Goal: Feedback & Contribution: Submit feedback/report problem

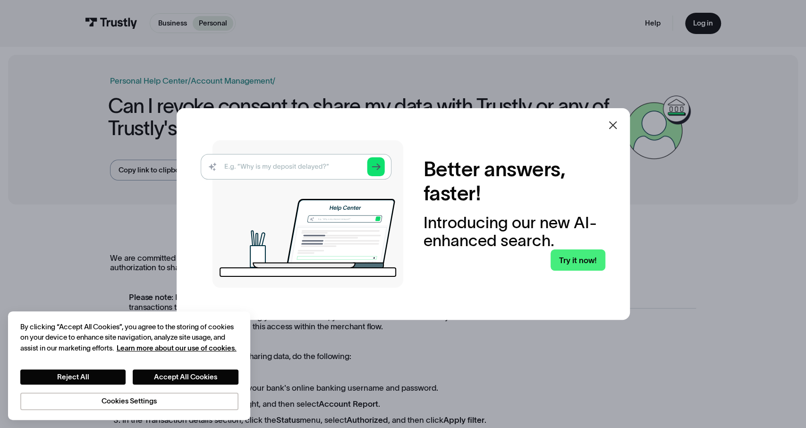
click at [609, 120] on icon at bounding box center [612, 124] width 11 height 11
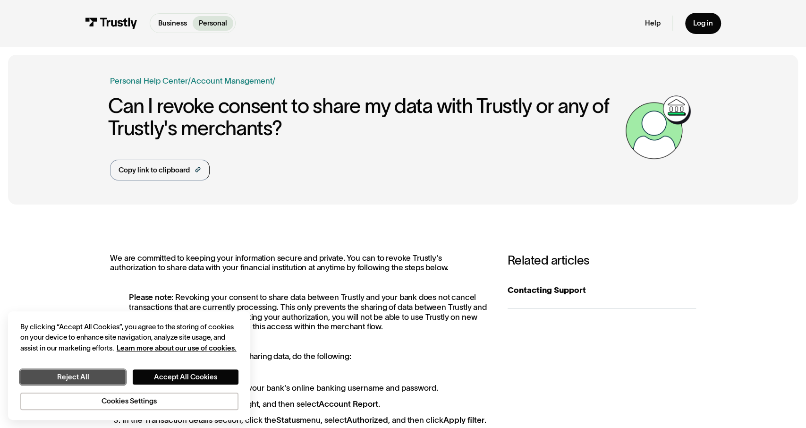
click at [110, 371] on button "Reject All" at bounding box center [73, 376] width 106 height 15
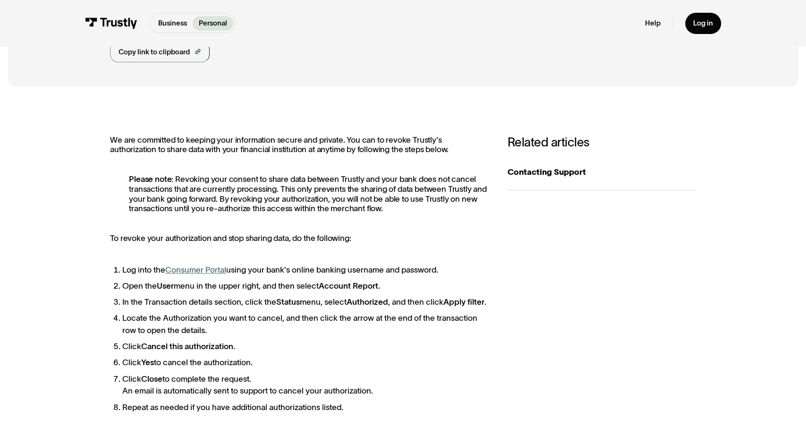
scroll to position [147, 0]
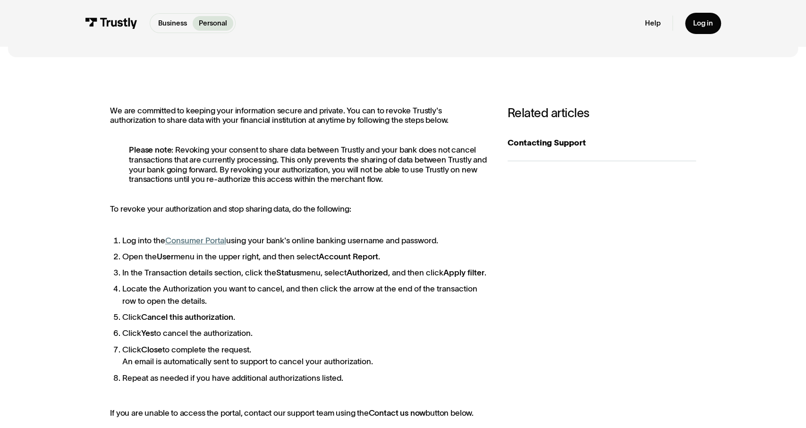
click at [209, 239] on link "Consumer Portal" at bounding box center [195, 240] width 61 height 9
click at [544, 146] on div "Contacting Support" at bounding box center [602, 142] width 188 height 12
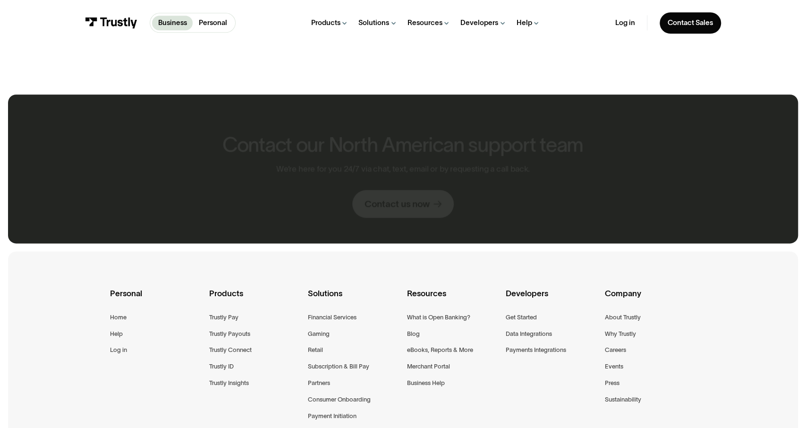
scroll to position [688, 0]
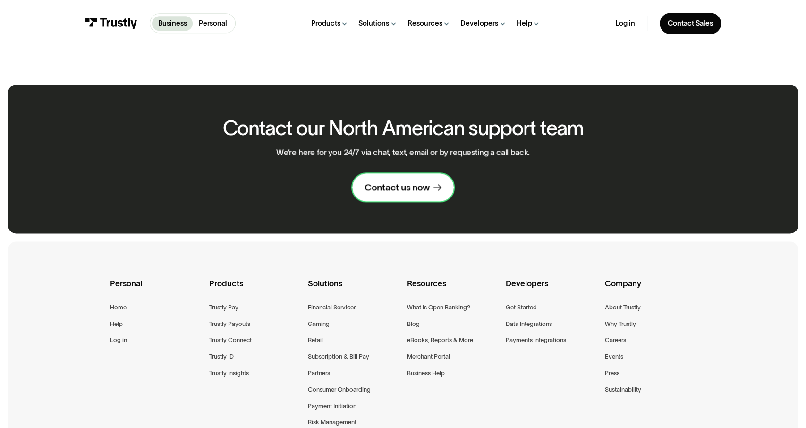
click at [399, 192] on div "Contact us now" at bounding box center [397, 187] width 65 height 12
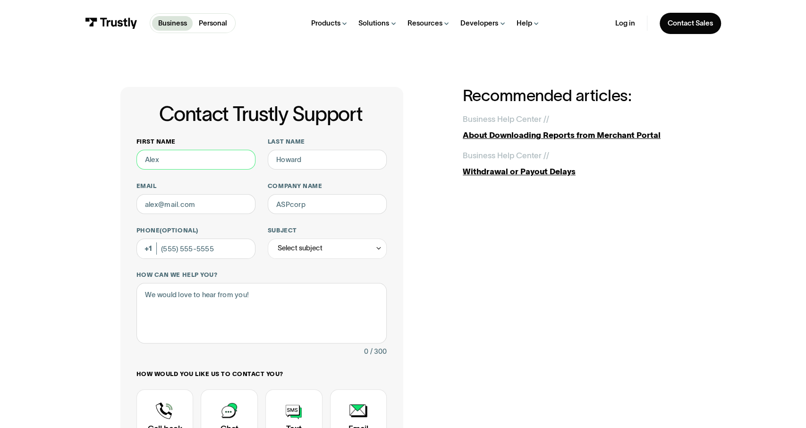
click at [164, 164] on input "First name" at bounding box center [195, 160] width 119 height 20
type input "Jerad"
type input "Tomicich"
click at [269, 268] on div "First name Jerad Last name Tomicich Email Company name Phone (Optional) Subject…" at bounding box center [261, 316] width 251 height 358
click at [205, 252] on input "Phone (Optional)" at bounding box center [195, 249] width 119 height 20
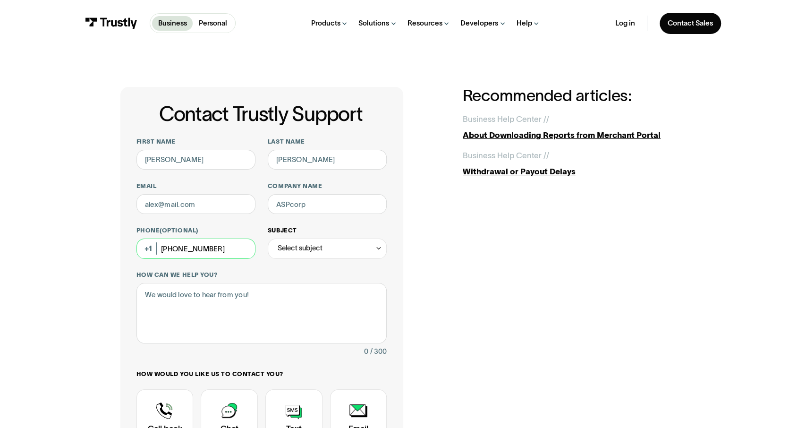
type input "(303) 981-2829"
click at [303, 249] on div "Select subject" at bounding box center [300, 248] width 45 height 12
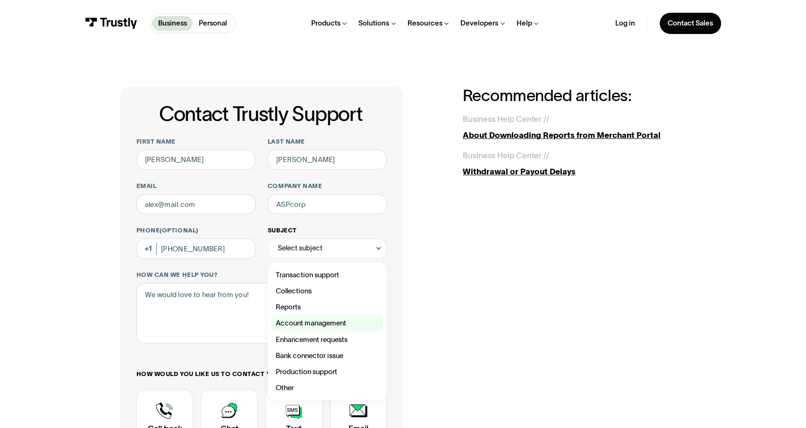
click at [301, 321] on div "Contact Trustly Support" at bounding box center [327, 323] width 111 height 16
type input "**********"
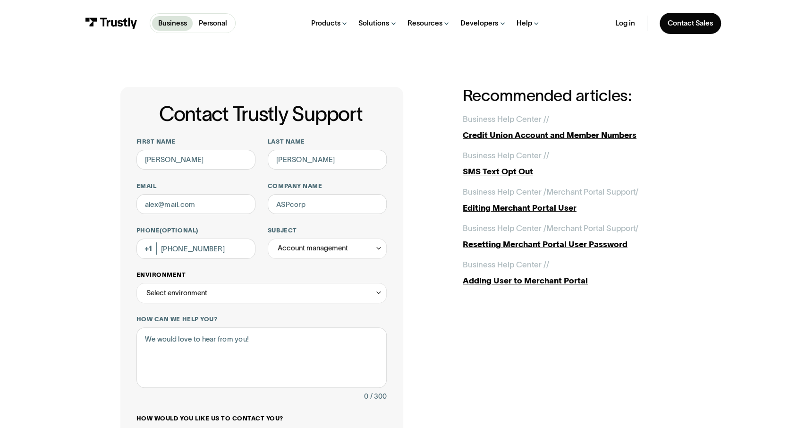
click at [222, 290] on div "Select environment" at bounding box center [261, 293] width 251 height 20
click at [128, 326] on div "**********" at bounding box center [261, 340] width 283 height 506
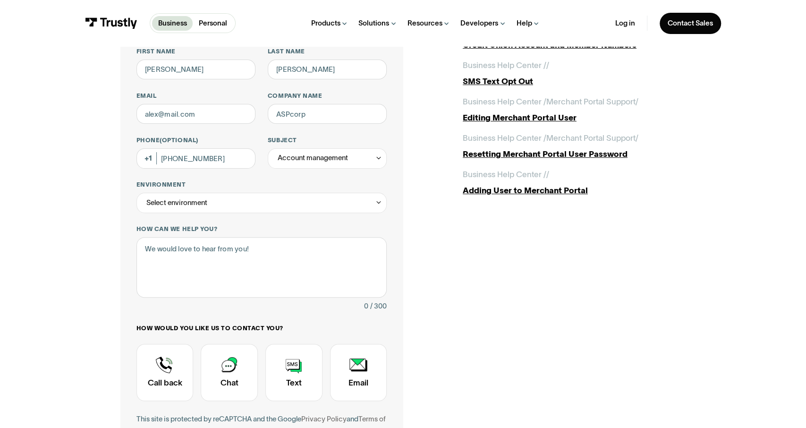
scroll to position [98, 0]
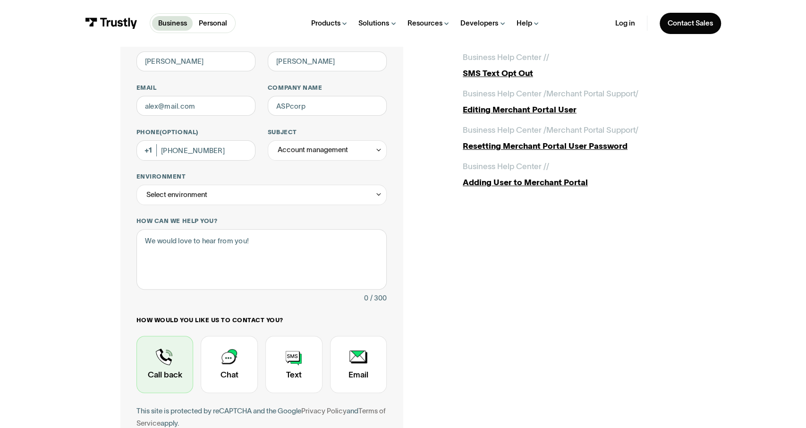
click at [161, 365] on div "Contact Trustly Support" at bounding box center [164, 364] width 57 height 57
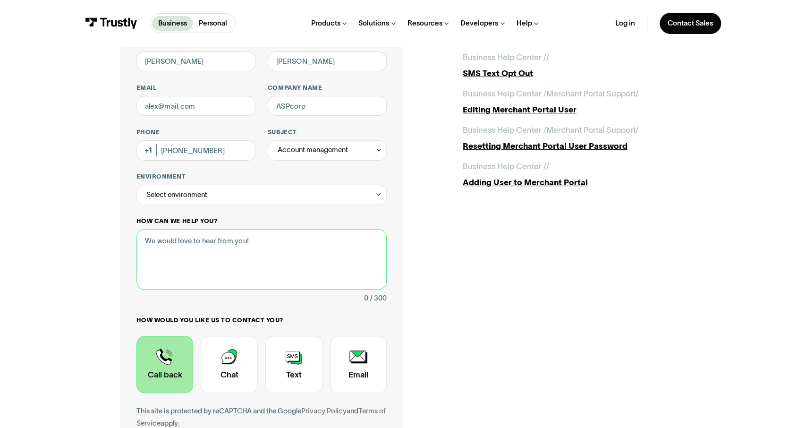
click at [245, 241] on textarea "How can we help you?" at bounding box center [261, 259] width 251 height 60
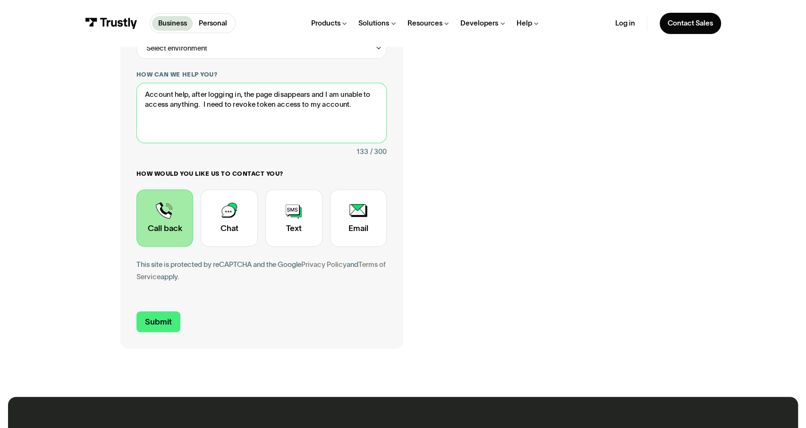
scroll to position [246, 0]
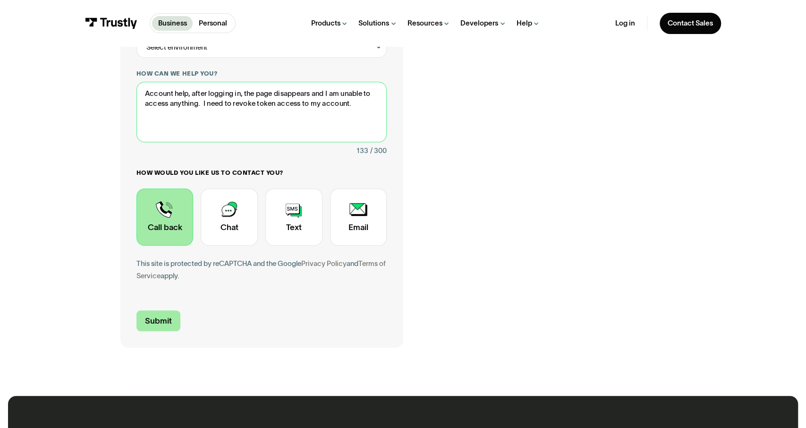
type textarea "Account help, after logging in, the page disappears and I am unable to access a…"
click at [149, 321] on input "Submit" at bounding box center [158, 320] width 44 height 21
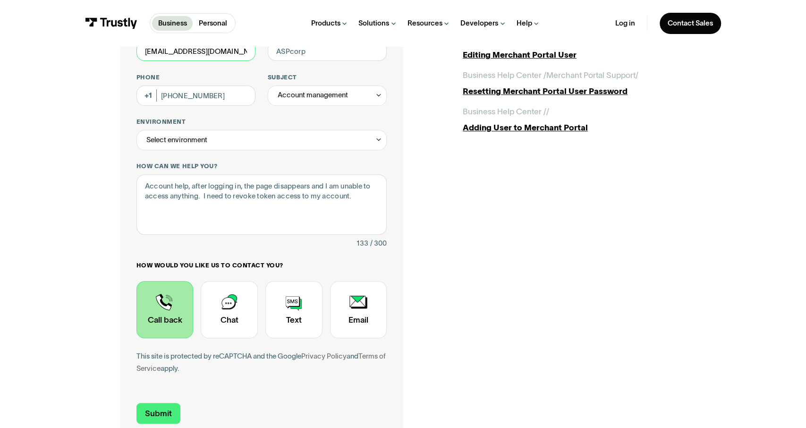
scroll to position [196, 0]
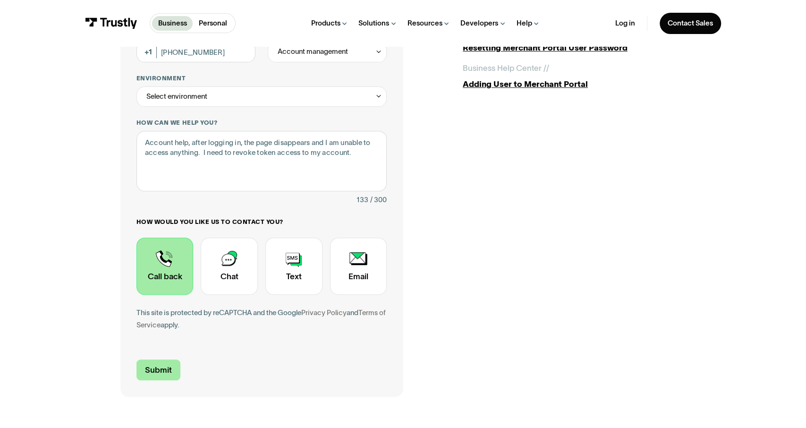
type input "jeradtomicich@yahoo.com"
click at [164, 372] on input "Submit" at bounding box center [158, 369] width 44 height 21
type input "NA"
drag, startPoint x: 171, startPoint y: 371, endPoint x: 185, endPoint y: 372, distance: 13.7
click at [170, 371] on input "Submit" at bounding box center [158, 369] width 44 height 21
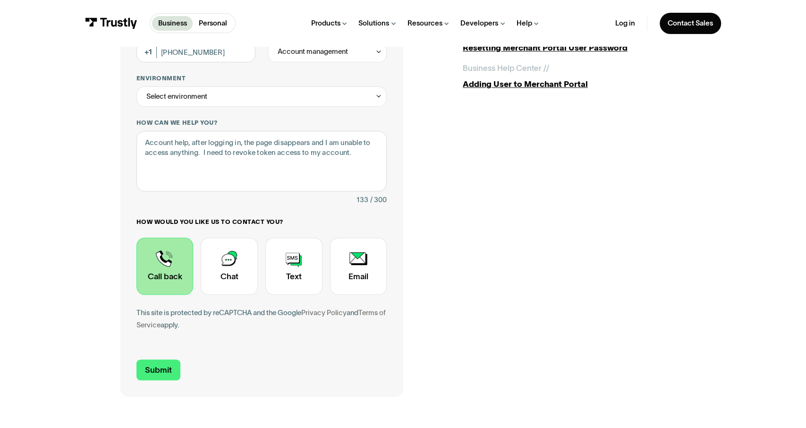
type input "+13039812829"
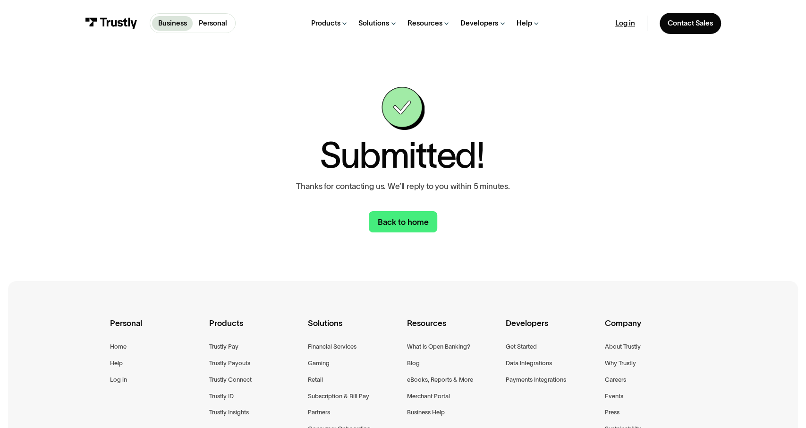
click at [623, 23] on link "Log in" at bounding box center [625, 22] width 20 height 9
click at [215, 24] on p "Personal" at bounding box center [213, 23] width 28 height 10
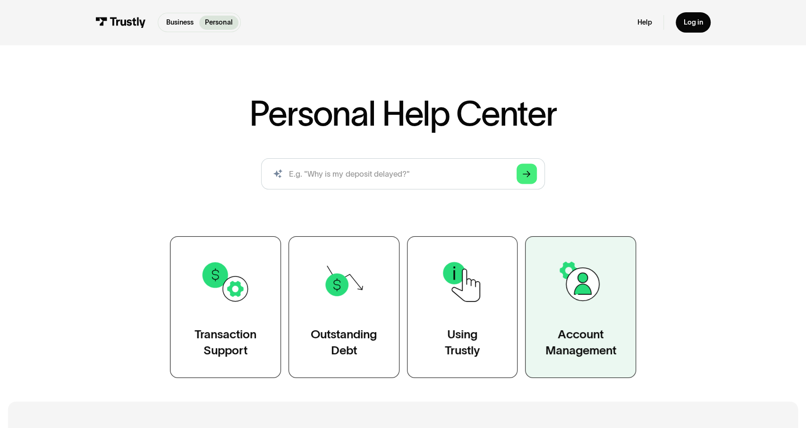
scroll to position [147, 0]
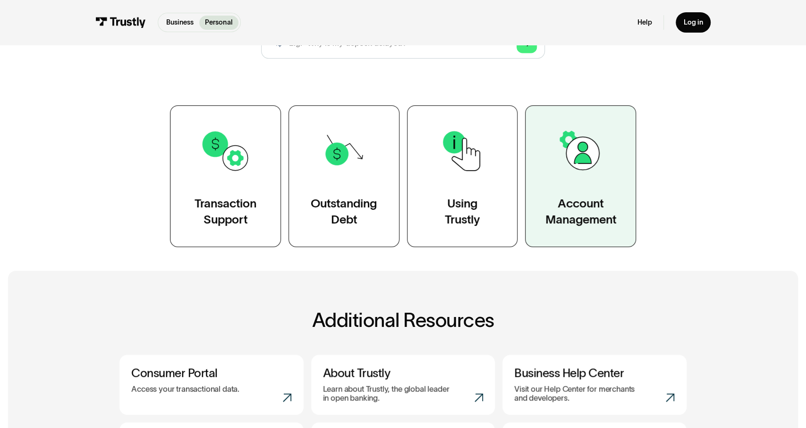
click at [580, 164] on img at bounding box center [580, 151] width 51 height 51
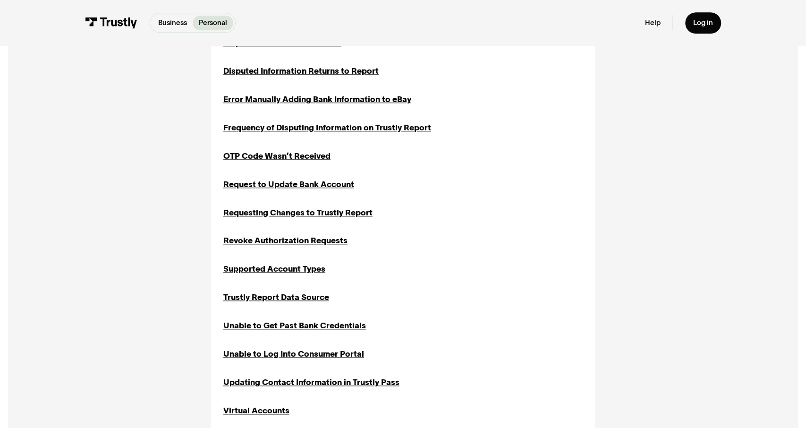
scroll to position [688, 0]
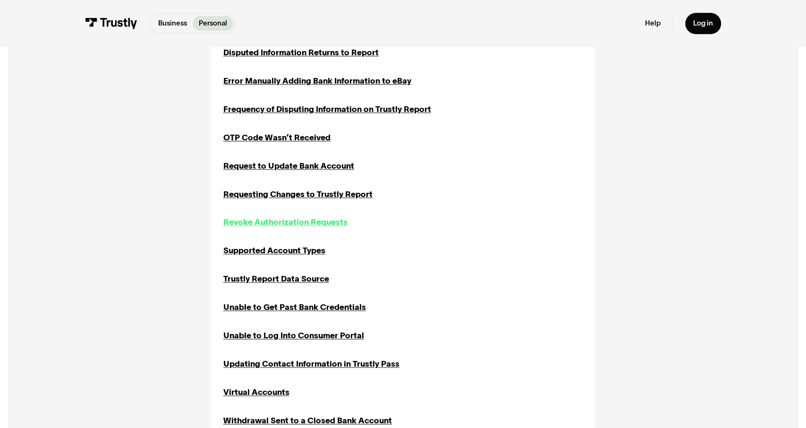
click at [272, 222] on div "Revoke Authorization Requests" at bounding box center [285, 222] width 124 height 12
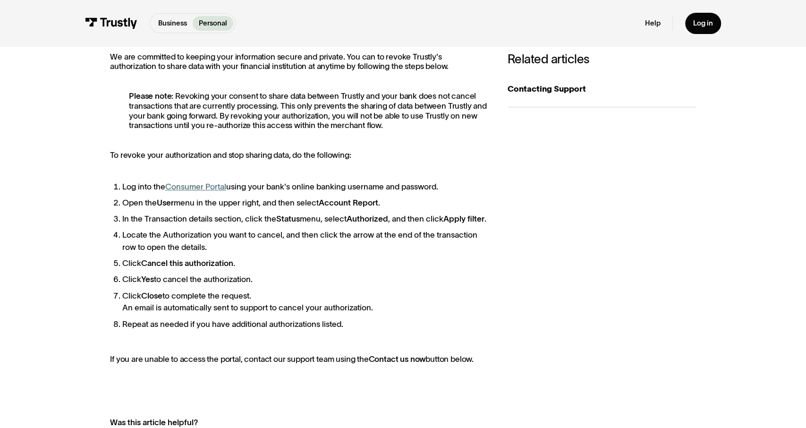
scroll to position [196, 0]
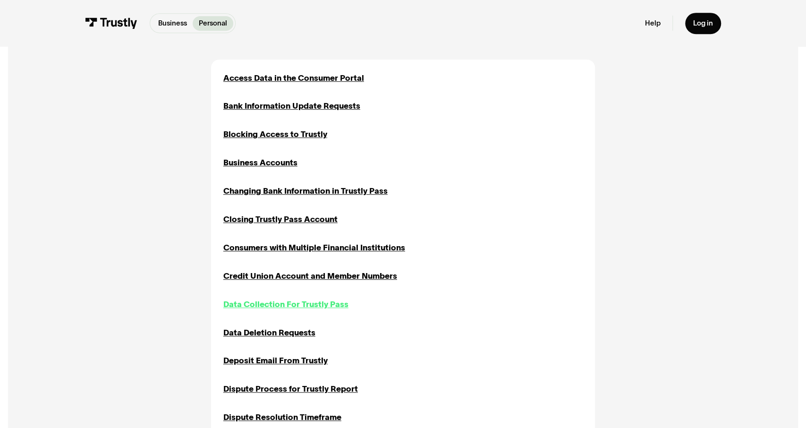
scroll to position [344, 0]
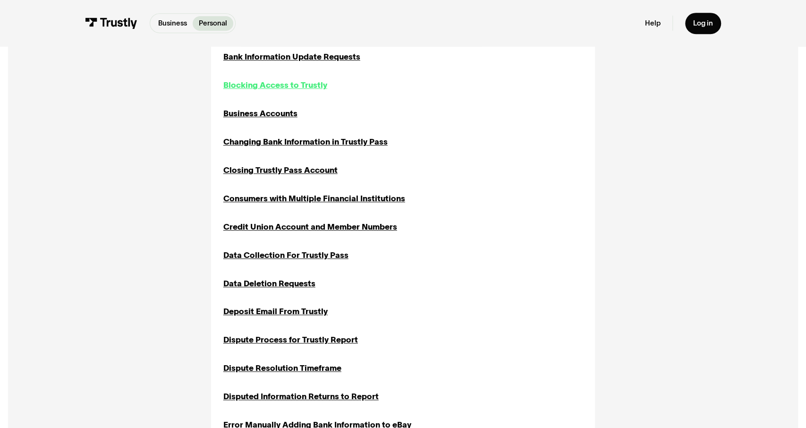
click at [264, 85] on div "Blocking Access to Trustly" at bounding box center [275, 85] width 104 height 12
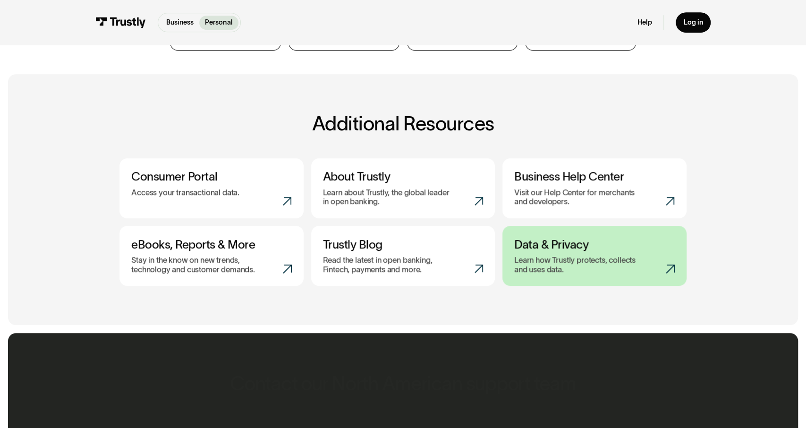
scroll to position [393, 0]
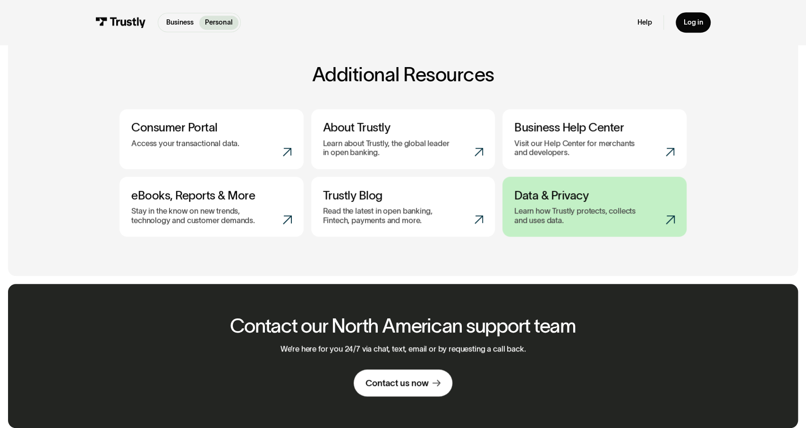
click at [592, 215] on p "Learn how Trustly protects, collects and uses data." at bounding box center [578, 215] width 128 height 19
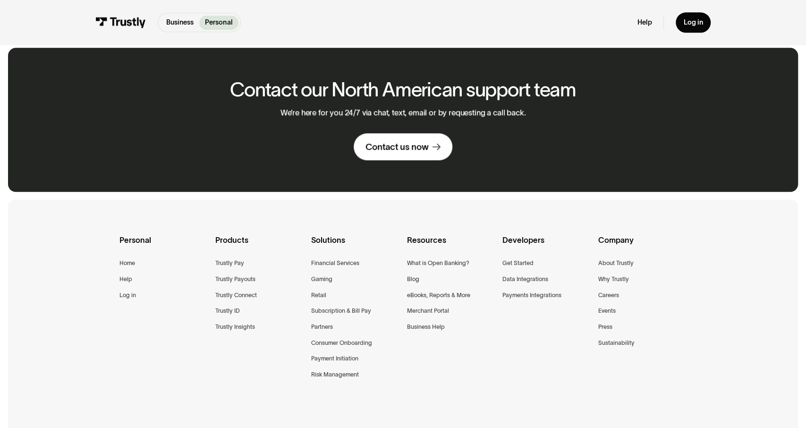
scroll to position [639, 0]
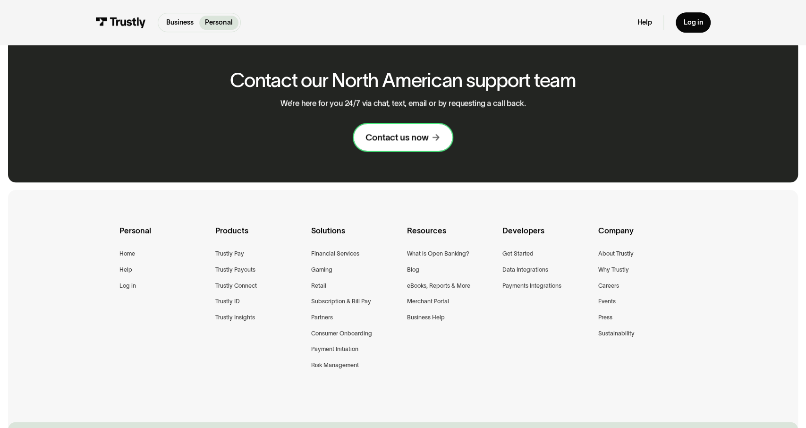
click at [426, 135] on div "Contact us now" at bounding box center [397, 137] width 63 height 11
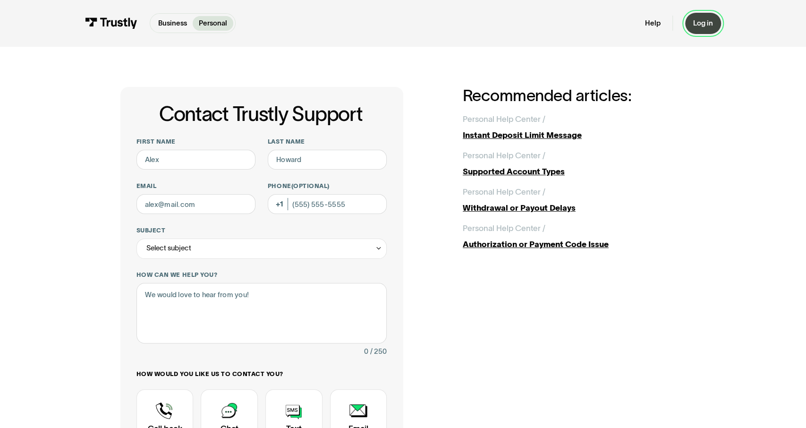
click at [712, 24] on div "Log in" at bounding box center [703, 22] width 20 height 9
